Goal: Information Seeking & Learning: Understand process/instructions

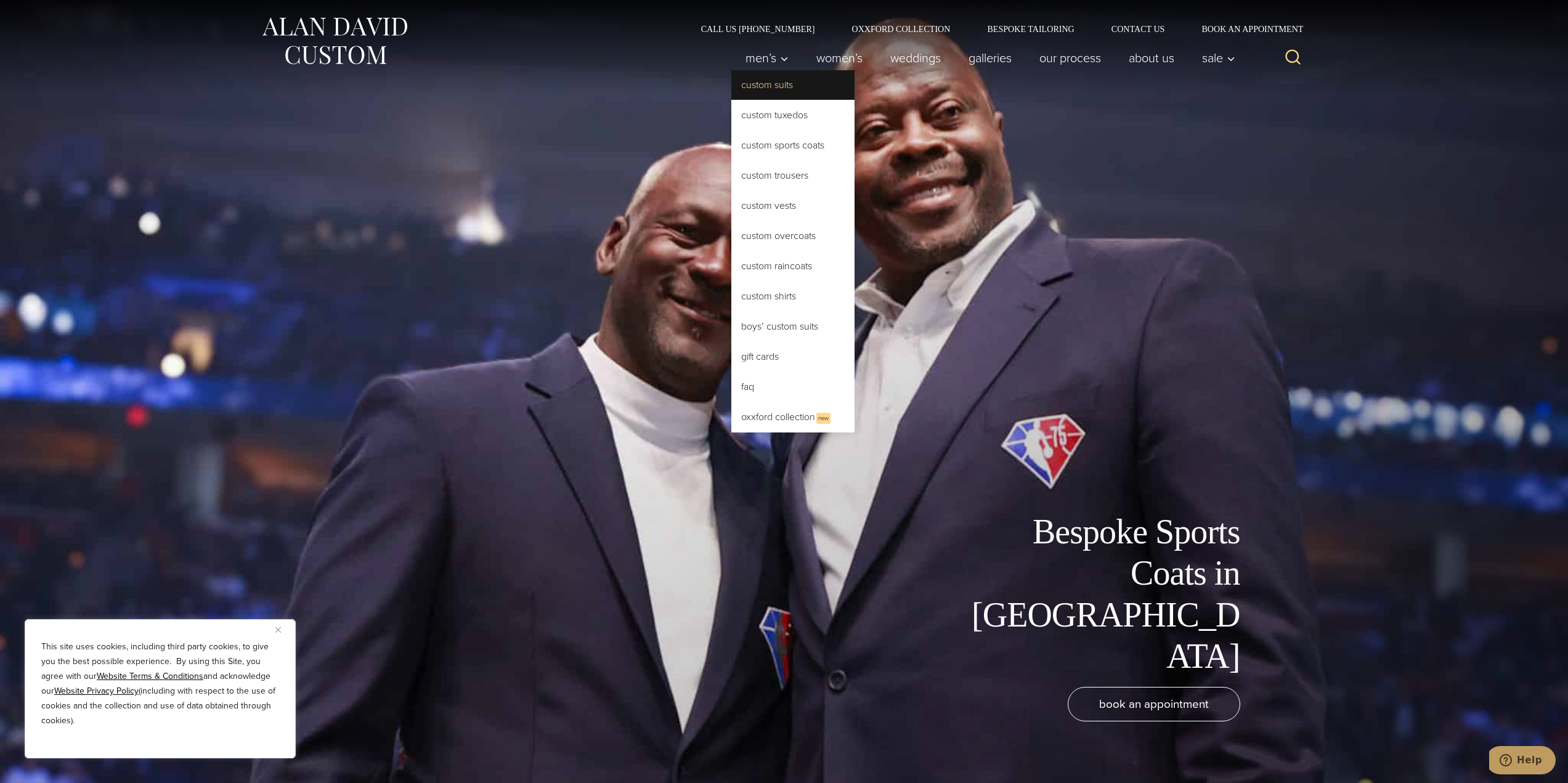
click at [750, 90] on link "Custom Suits" at bounding box center [793, 85] width 123 height 30
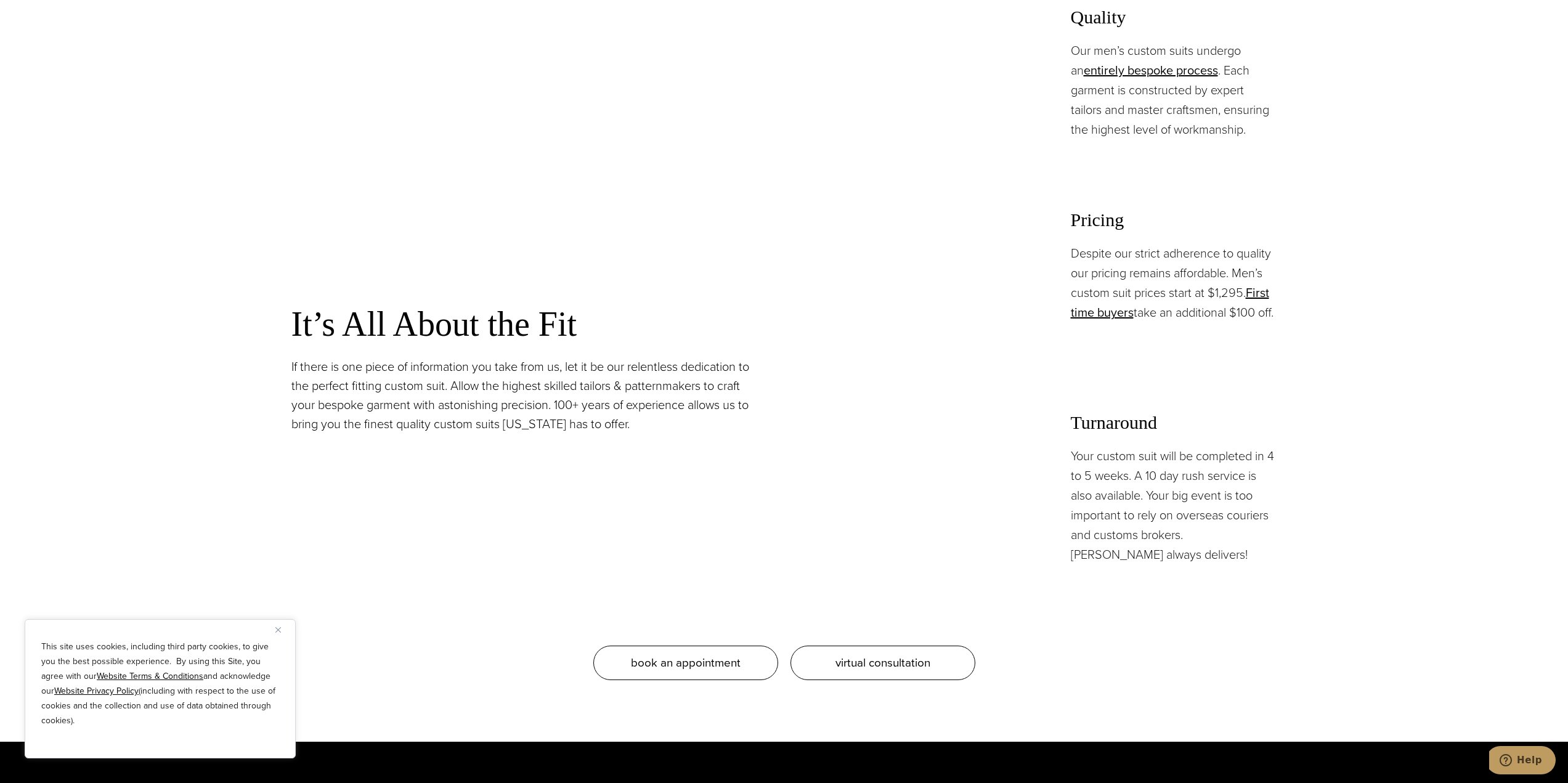
scroll to position [1233, 0]
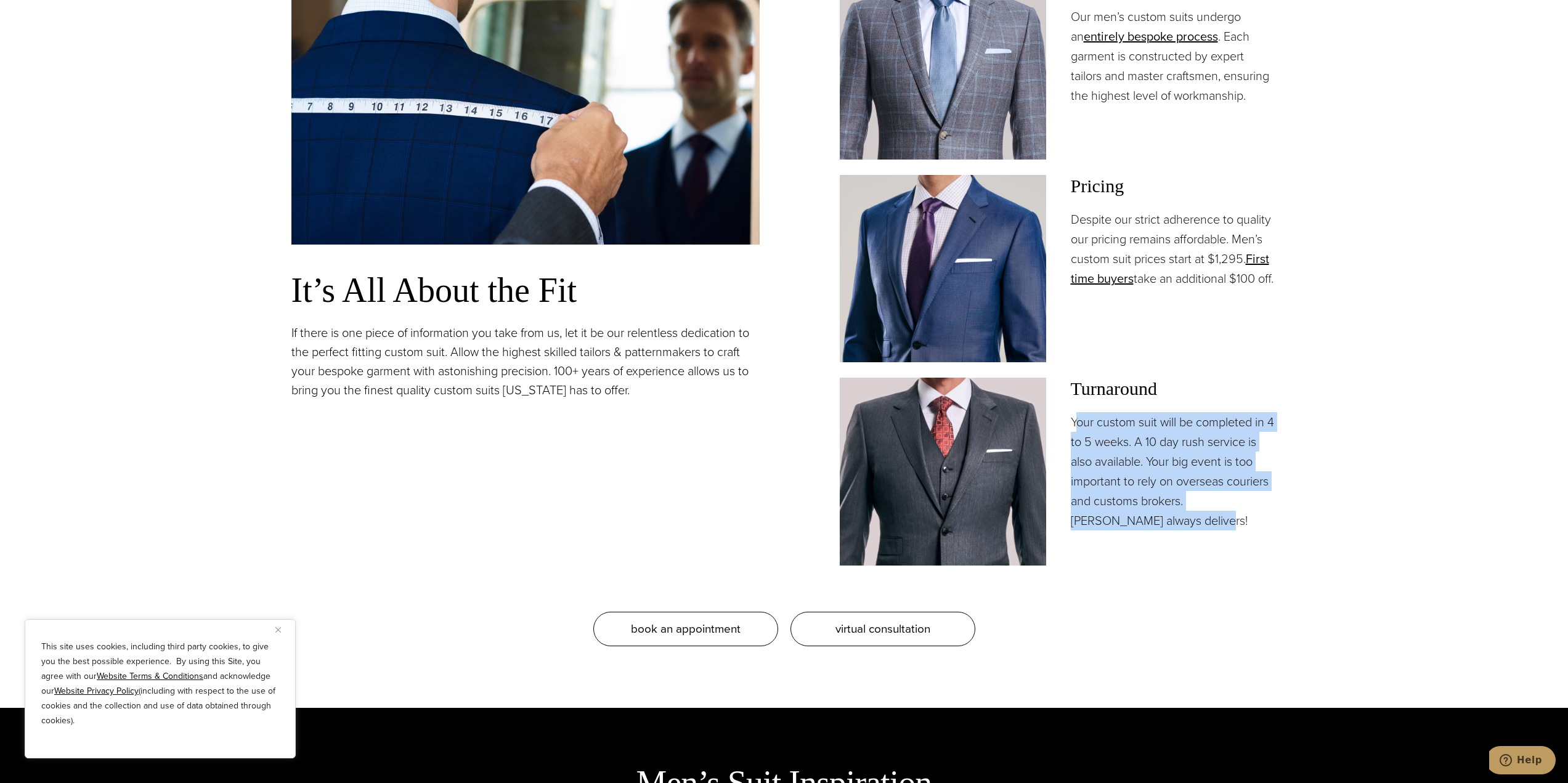
drag, startPoint x: 1156, startPoint y: 522, endPoint x: 1077, endPoint y: 426, distance: 124.3
click at [1077, 426] on p "Your custom suit will be completed in 4 to 5 weeks. A 10 day rush service is al…" at bounding box center [1174, 472] width 207 height 118
click at [1184, 499] on p "Your custom suit will be completed in 4 to 5 weeks. A 10 day rush service is al…" at bounding box center [1174, 472] width 207 height 118
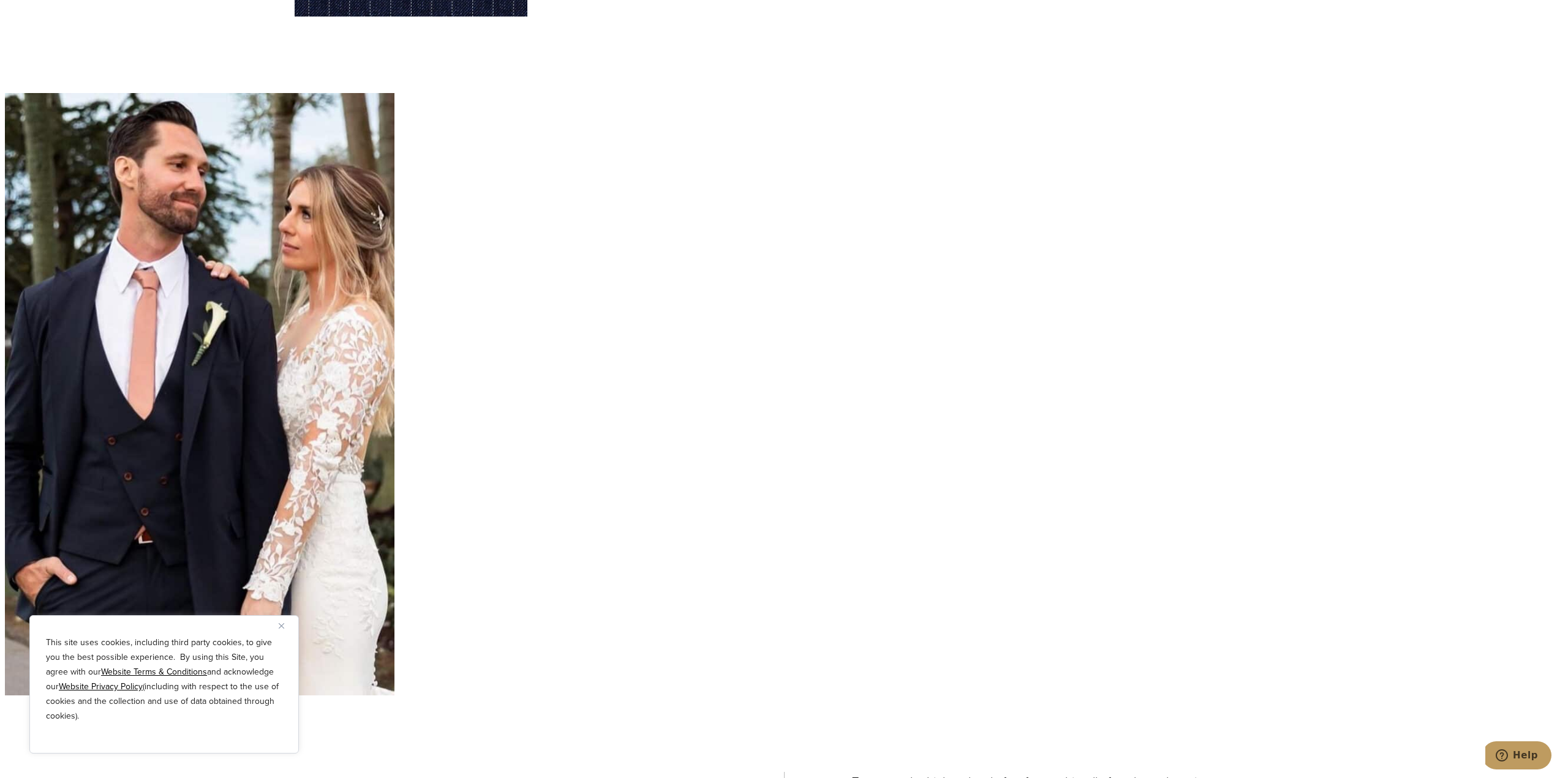
scroll to position [4593, 0]
